Goal: Task Accomplishment & Management: Use online tool/utility

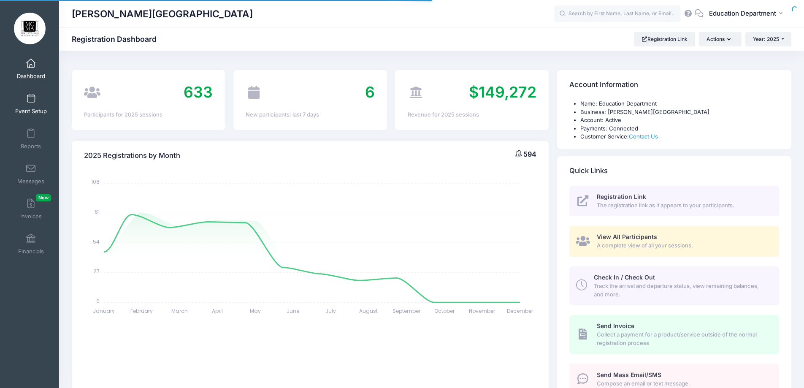
click at [19, 106] on link "Event Setup" at bounding box center [31, 104] width 40 height 30
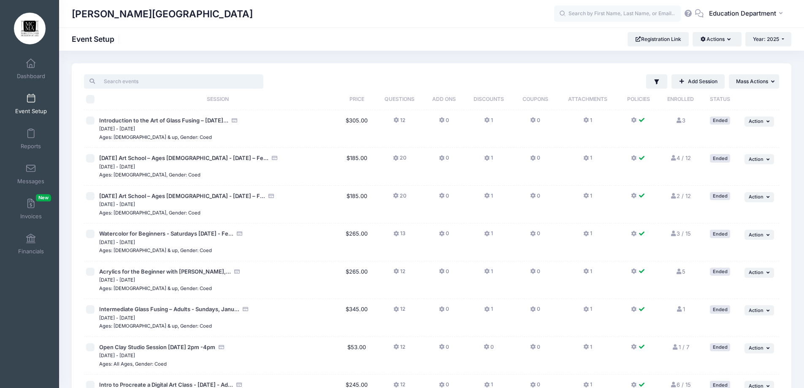
click at [199, 81] on input "search" at bounding box center [173, 81] width 179 height 14
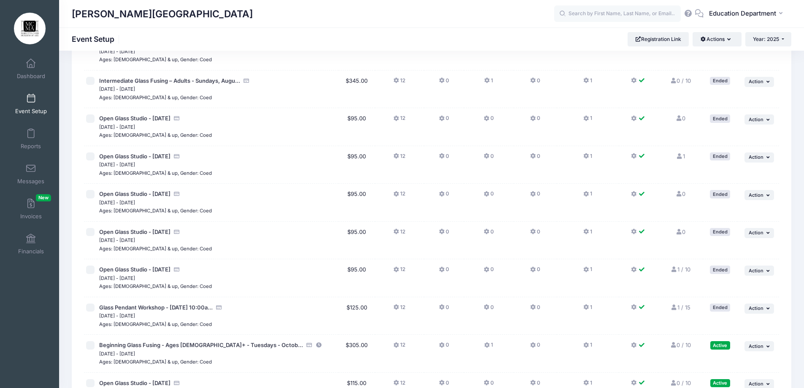
scroll to position [1552, 0]
type input "glass"
